Goal: Transaction & Acquisition: Purchase product/service

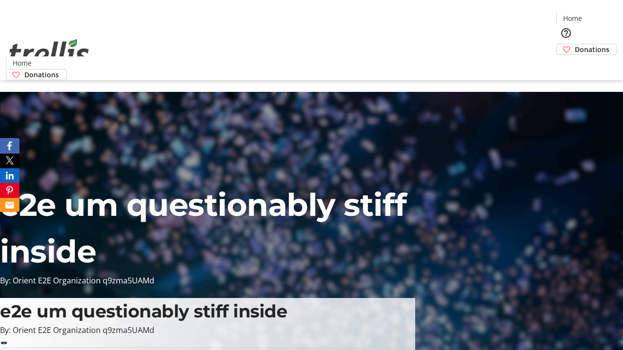
click at [574, 44] on span "Donations" at bounding box center [591, 49] width 35 height 10
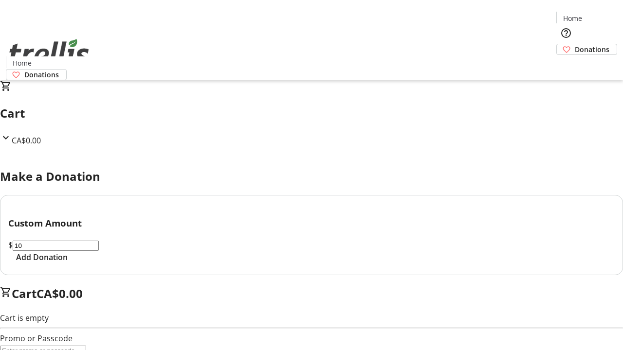
click at [68, 263] on span "Add Donation" at bounding box center [42, 257] width 52 height 12
select select "CA"
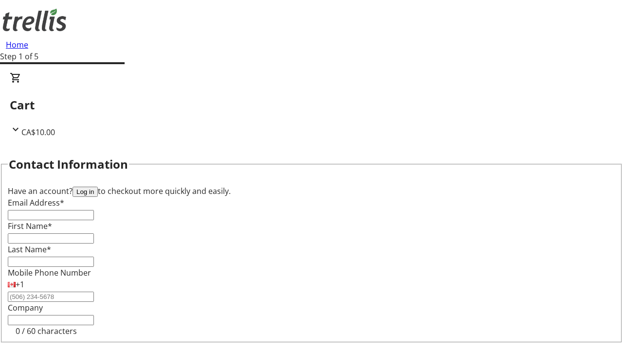
click at [98, 187] on button "Log in" at bounding box center [84, 192] width 25 height 10
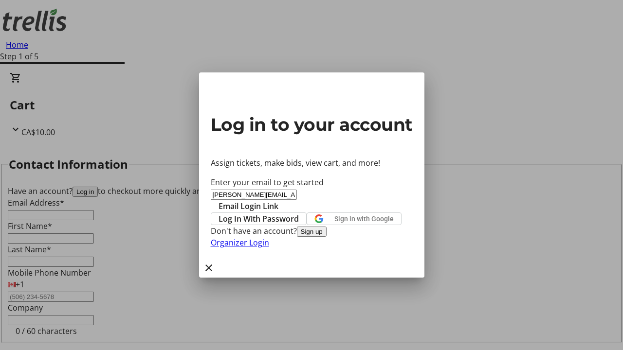
type input "[PERSON_NAME][EMAIL_ADDRESS][PERSON_NAME][DOMAIN_NAME]"
click at [278, 200] on span "Email Login Link" at bounding box center [248, 206] width 60 height 12
